Goal: Task Accomplishment & Management: Manage account settings

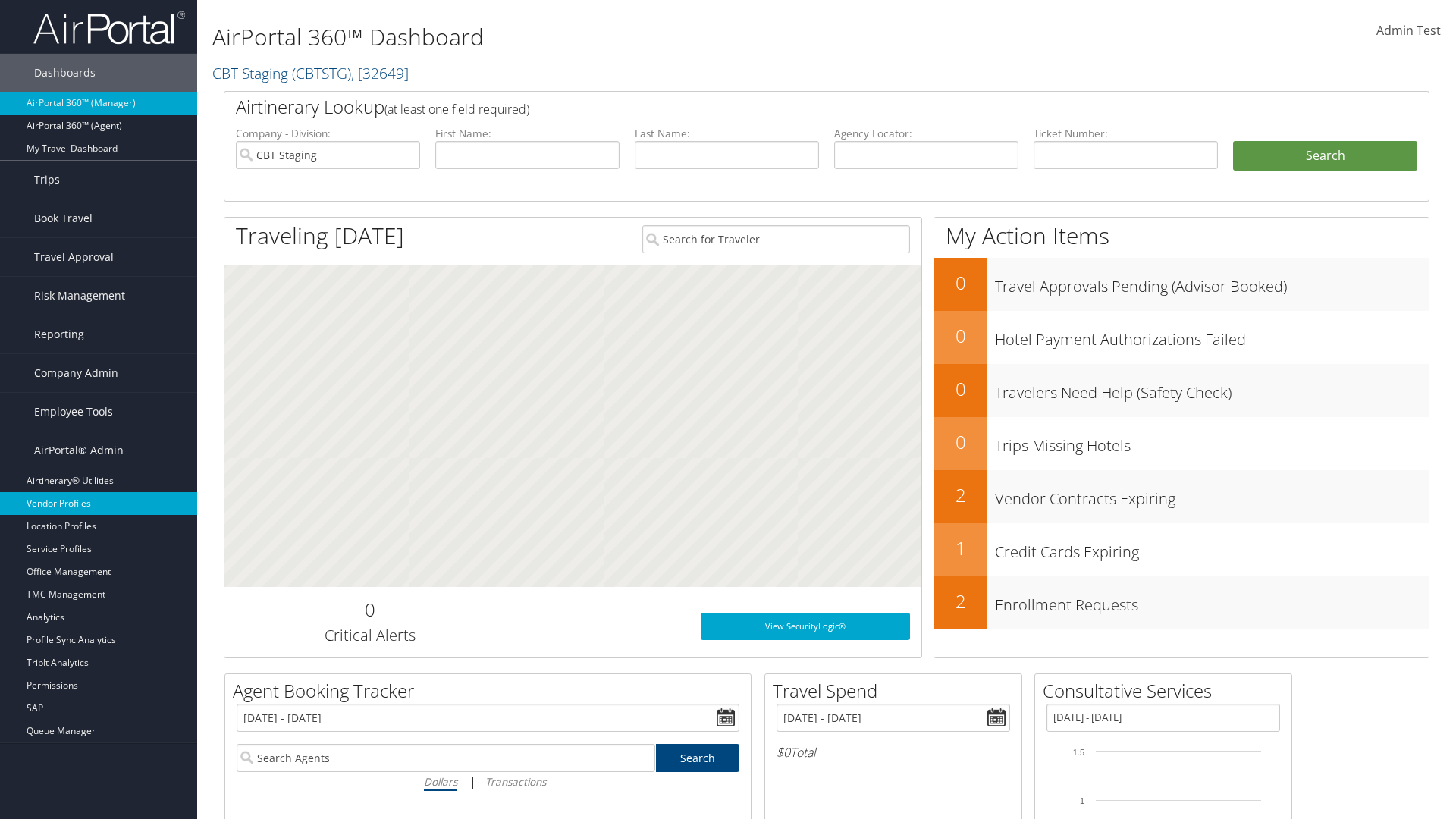
click at [98, 503] on link "Vendor Profiles" at bounding box center [98, 503] width 197 height 23
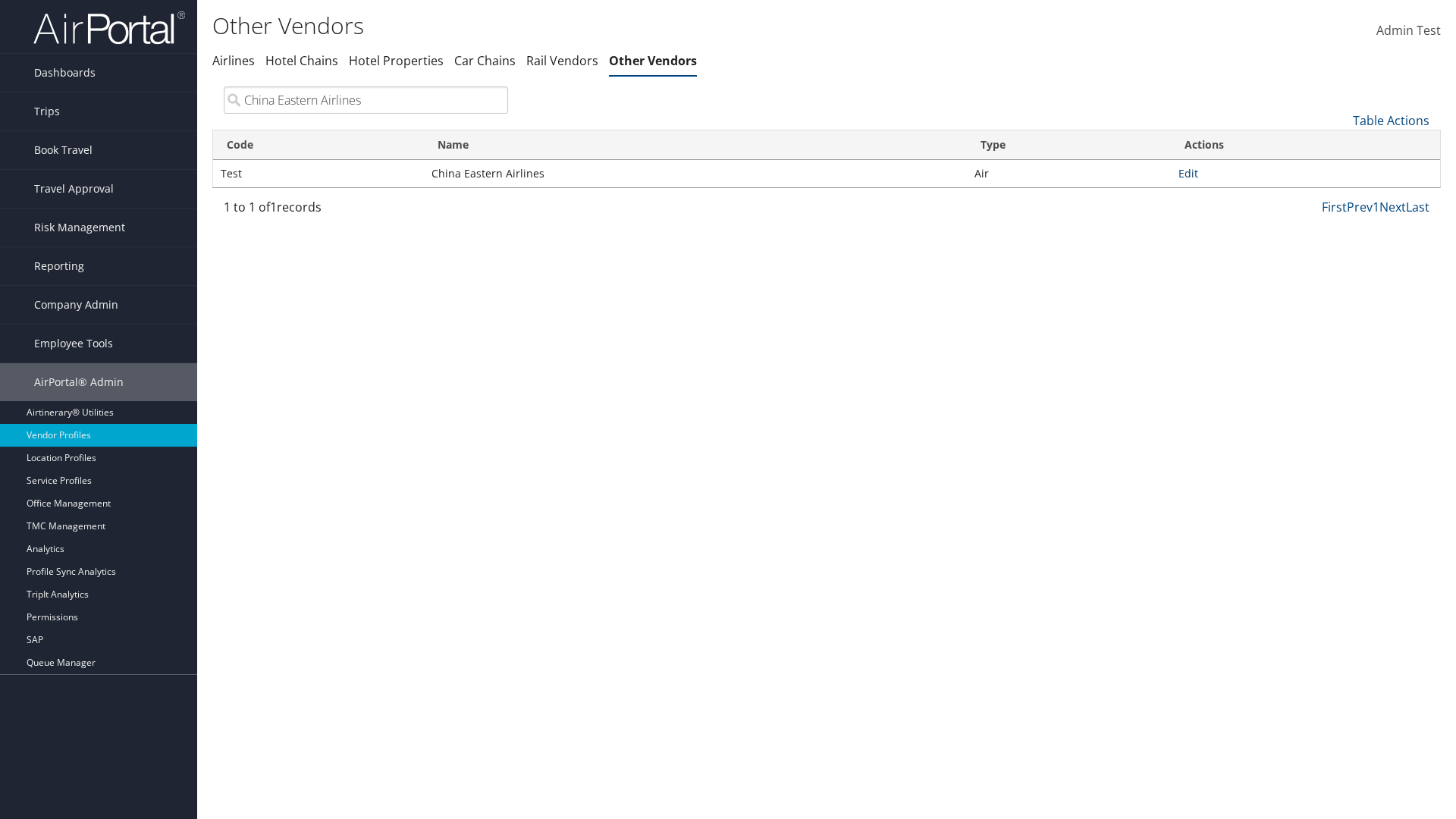
type input "China Eastern Airlines"
click at [1188, 173] on link "Edit" at bounding box center [1187, 173] width 20 height 14
select select "1"
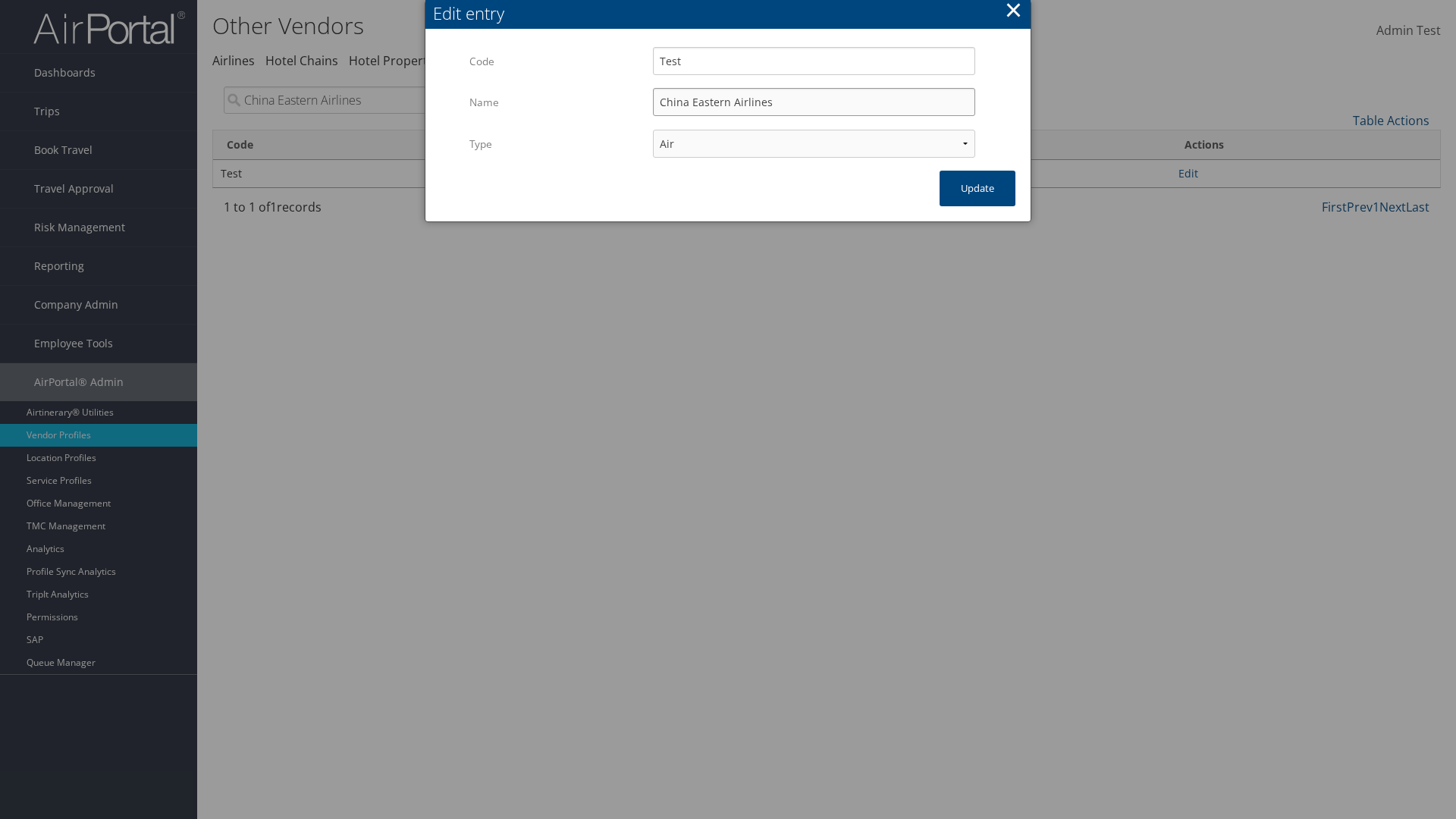
click at [813, 102] on input "China Eastern Airlines" at bounding box center [813, 102] width 322 height 28
type input "China Eastern Airlines"
click at [813, 60] on input "Test" at bounding box center [813, 61] width 322 height 28
type input "Test"
click at [978, 188] on button "Update" at bounding box center [977, 189] width 75 height 36
